Goal: Task Accomplishment & Management: Use online tool/utility

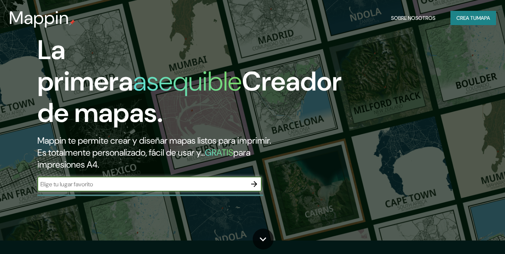
scroll to position [4, 0]
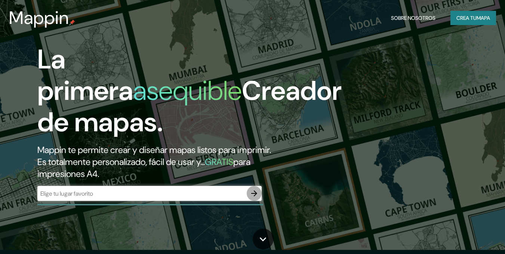
click at [256, 191] on icon "button" at bounding box center [254, 193] width 9 height 9
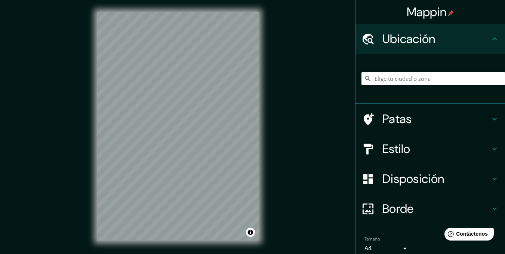
click at [300, 111] on div "Mappin Ubicación Patas Estilo Disposición Borde Elige un borde. Consejo : puede…" at bounding box center [252, 132] width 505 height 264
click at [441, 83] on input "Elige tu ciudad o zona" at bounding box center [434, 78] width 144 height 13
click at [289, 117] on div "Mappin Ubicación [GEOGRAPHIC_DATA], [GEOGRAPHIC_DATA], [GEOGRAPHIC_DATA] Patas …" at bounding box center [252, 132] width 505 height 264
click at [482, 79] on input "[GEOGRAPHIC_DATA], [GEOGRAPHIC_DATA], [GEOGRAPHIC_DATA]" at bounding box center [434, 78] width 144 height 13
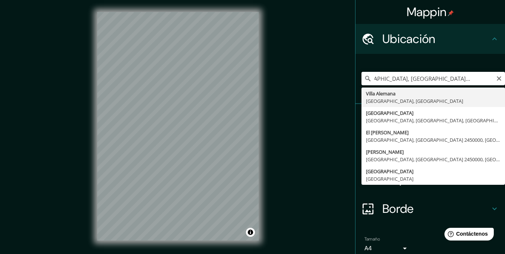
scroll to position [0, 25]
type input "[GEOGRAPHIC_DATA], [GEOGRAPHIC_DATA], [GEOGRAPHIC_DATA]"
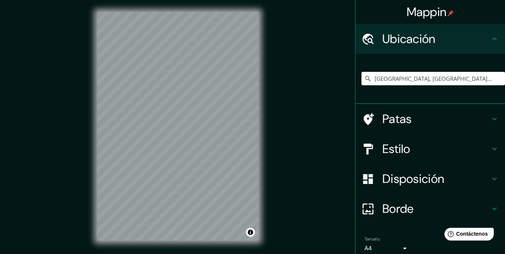
click at [137, 123] on div "© Mapbox © OpenStreetMap Improve this map" at bounding box center [177, 126] width 185 height 252
drag, startPoint x: 96, startPoint y: 127, endPoint x: 93, endPoint y: 107, distance: 21.1
click at [93, 107] on div "© Mapbox © OpenStreetMap Improve this map" at bounding box center [177, 126] width 185 height 252
click at [279, 121] on div "Mappin Ubicación [GEOGRAPHIC_DATA], [GEOGRAPHIC_DATA], [GEOGRAPHIC_DATA] [GEOGR…" at bounding box center [252, 132] width 505 height 264
click at [178, 163] on div at bounding box center [179, 161] width 6 height 6
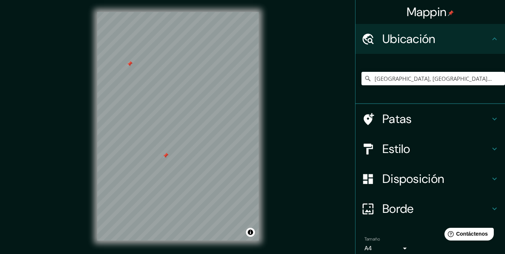
click at [130, 63] on div at bounding box center [130, 64] width 6 height 6
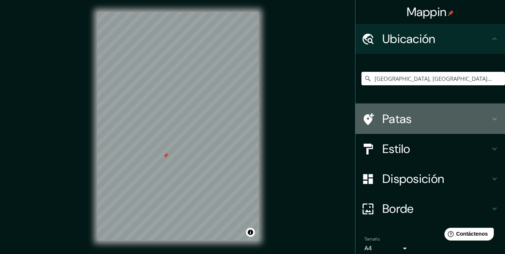
click at [413, 117] on h4 "Patas" at bounding box center [436, 118] width 108 height 15
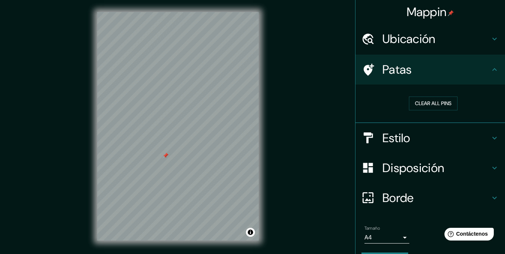
click at [414, 139] on h4 "Estilo" at bounding box center [436, 137] width 108 height 15
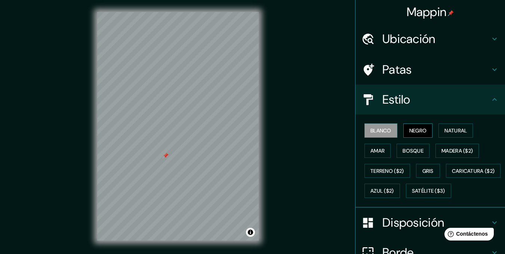
click at [409, 133] on font "Negro" at bounding box center [418, 130] width 18 height 7
click at [447, 133] on font "Natural" at bounding box center [456, 130] width 22 height 7
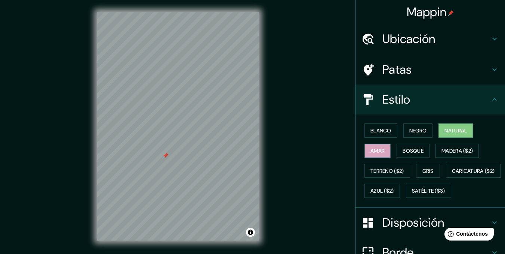
click at [384, 150] on button "Amar" at bounding box center [378, 151] width 26 height 14
click at [405, 146] on font "Bosque" at bounding box center [413, 151] width 21 height 10
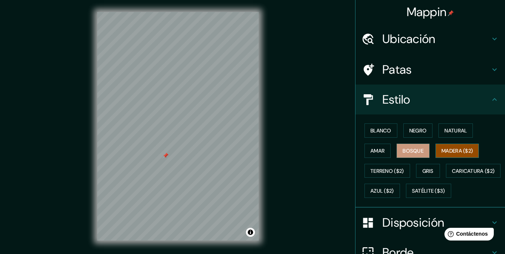
click at [445, 149] on font "Madera ($2)" at bounding box center [457, 150] width 31 height 7
click at [418, 170] on button "Gris" at bounding box center [428, 171] width 24 height 14
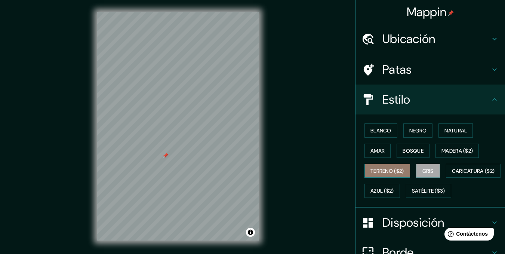
click at [393, 170] on font "Terreno ($2)" at bounding box center [388, 170] width 34 height 7
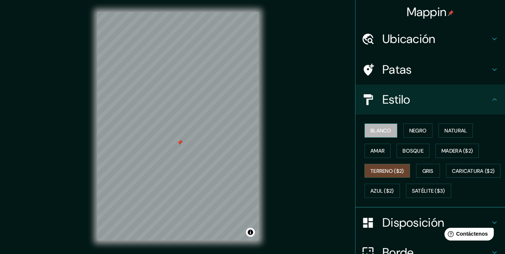
click at [387, 132] on font "Blanco" at bounding box center [381, 130] width 21 height 7
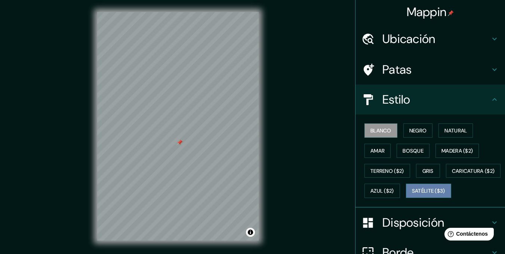
click at [412, 196] on font "Satélite ($3)" at bounding box center [428, 191] width 33 height 10
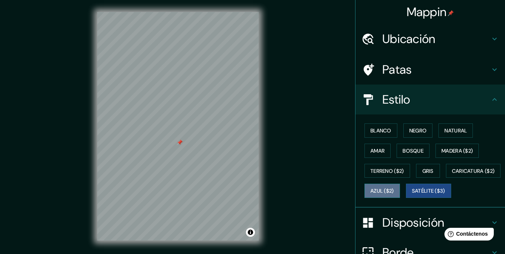
click at [394, 191] on font "Azul ($2)" at bounding box center [383, 191] width 24 height 7
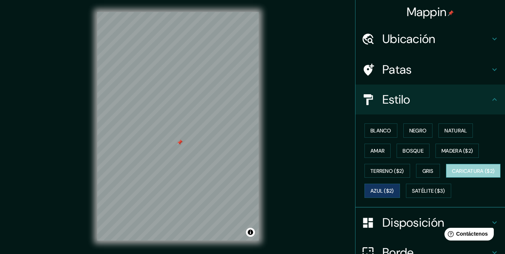
click at [452, 174] on font "Caricatura ($2)" at bounding box center [473, 170] width 43 height 7
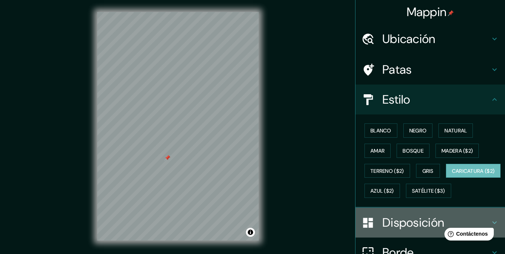
click at [431, 230] on font "Disposición" at bounding box center [413, 223] width 62 height 16
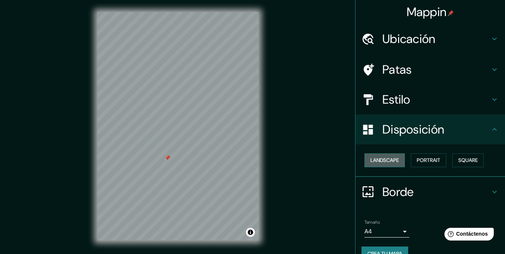
click at [392, 163] on button "Landscape" at bounding box center [385, 160] width 40 height 14
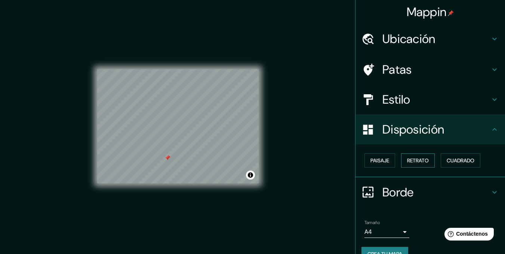
click at [411, 162] on font "Retrato" at bounding box center [418, 160] width 22 height 7
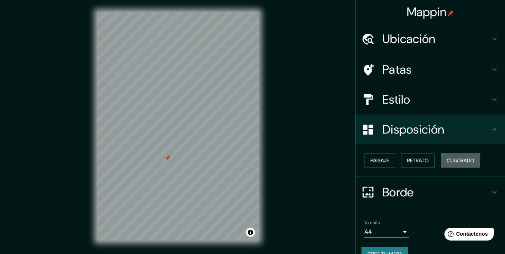
click at [441, 160] on button "Cuadrado" at bounding box center [461, 160] width 40 height 14
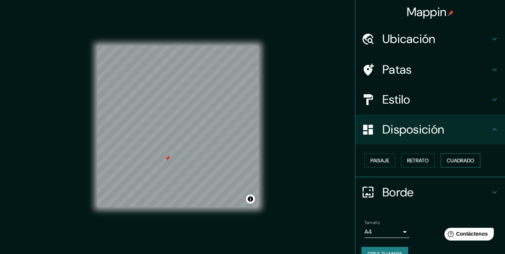
click at [441, 160] on button "Cuadrado" at bounding box center [461, 160] width 40 height 14
click at [382, 160] on button "Paisaje" at bounding box center [380, 160] width 31 height 14
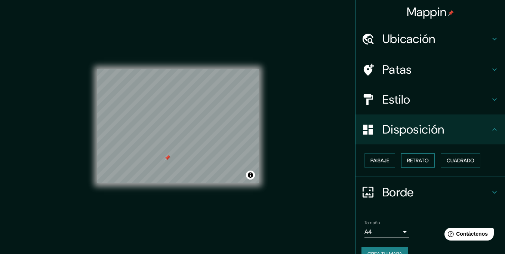
click at [409, 160] on font "Retrato" at bounding box center [418, 160] width 22 height 7
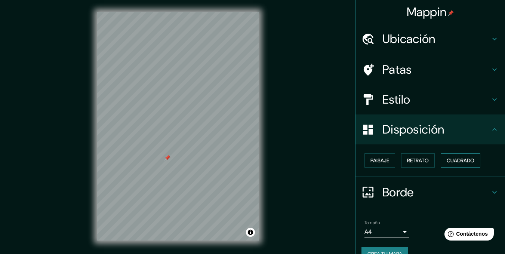
click at [447, 159] on font "Cuadrado" at bounding box center [461, 160] width 28 height 7
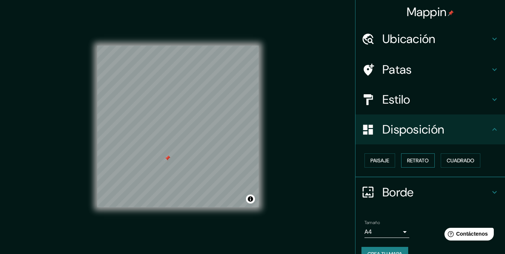
click at [418, 159] on font "Retrato" at bounding box center [418, 160] width 22 height 7
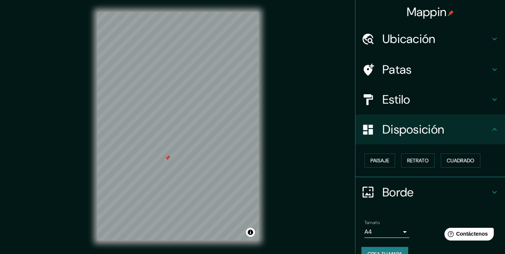
click at [442, 179] on div "Borde" at bounding box center [431, 192] width 150 height 30
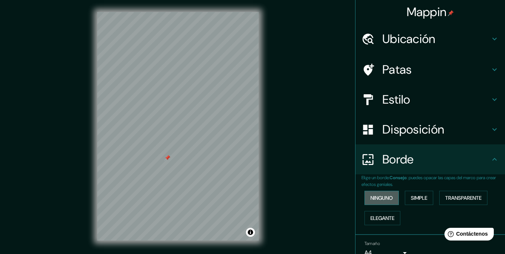
click at [381, 198] on font "Ninguno" at bounding box center [382, 197] width 22 height 7
click at [411, 198] on font "Simple" at bounding box center [419, 197] width 16 height 7
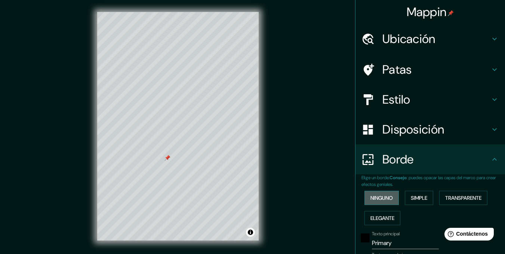
click at [385, 193] on font "Ninguno" at bounding box center [382, 198] width 22 height 10
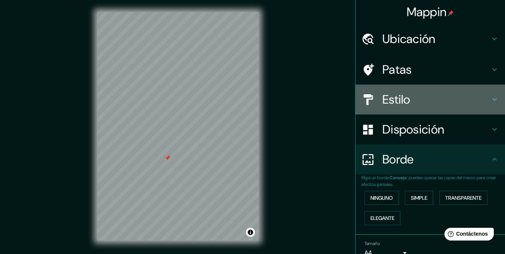
click at [439, 101] on h4 "Estilo" at bounding box center [436, 99] width 108 height 15
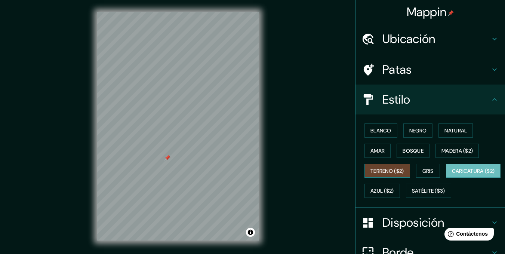
click at [400, 172] on font "Terreno ($2)" at bounding box center [388, 170] width 34 height 7
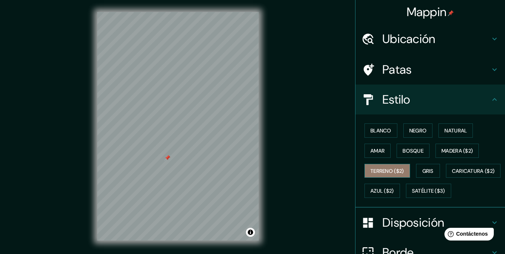
click at [400, 172] on font "Terreno ($2)" at bounding box center [388, 170] width 34 height 7
click at [418, 123] on div "Blanco Negro Natural [PERSON_NAME] ($2) Terreno ($2) Gris Caricatura ($2) Azul …" at bounding box center [434, 160] width 144 height 80
click at [413, 130] on font "Negro" at bounding box center [418, 130] width 18 height 7
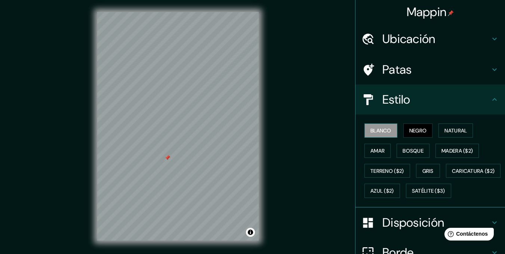
click at [383, 132] on font "Blanco" at bounding box center [381, 130] width 21 height 7
click at [466, 135] on button "Natural" at bounding box center [456, 130] width 34 height 14
